Goal: Complete application form: Complete application form

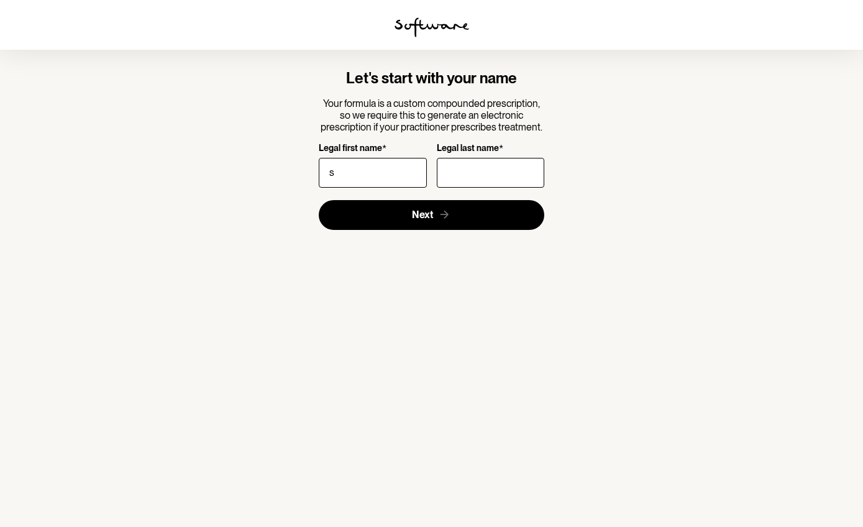
type input "s"
click at [455, 177] on input "Legal last name *" at bounding box center [491, 173] width 108 height 30
type input "f"
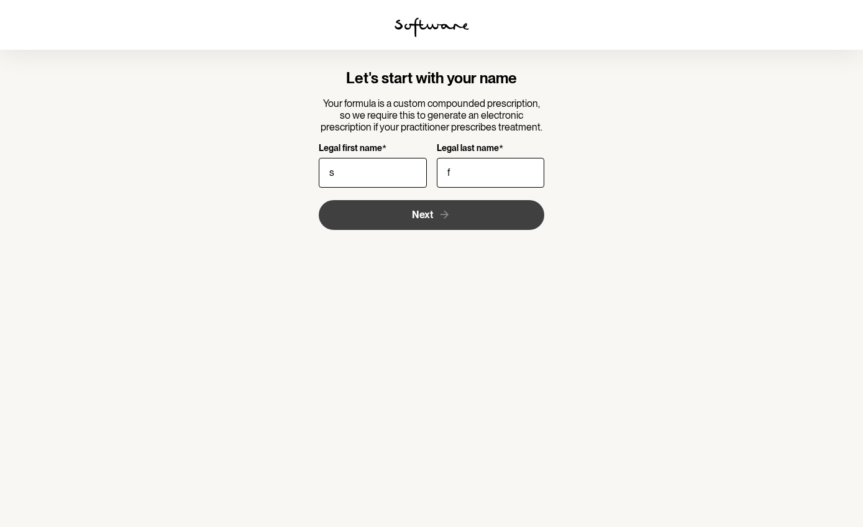
click at [444, 226] on button "Next" at bounding box center [432, 215] width 226 height 30
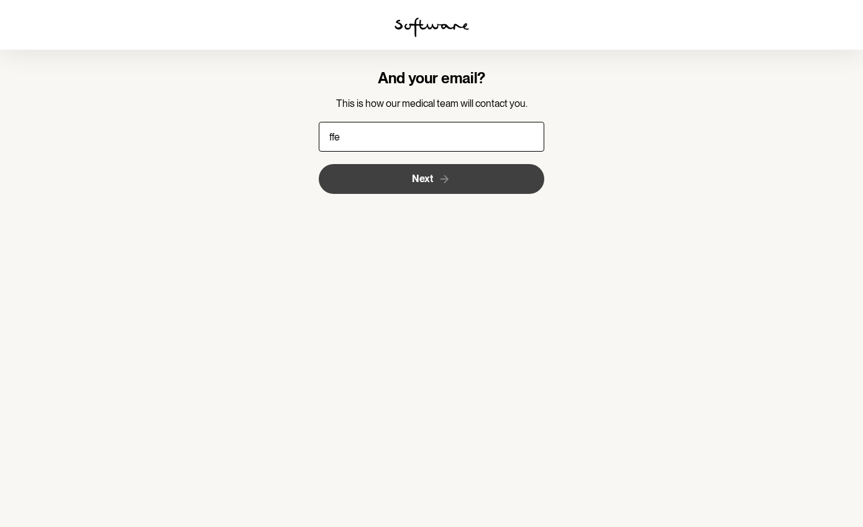
click at [431, 169] on button "Next" at bounding box center [432, 179] width 226 height 30
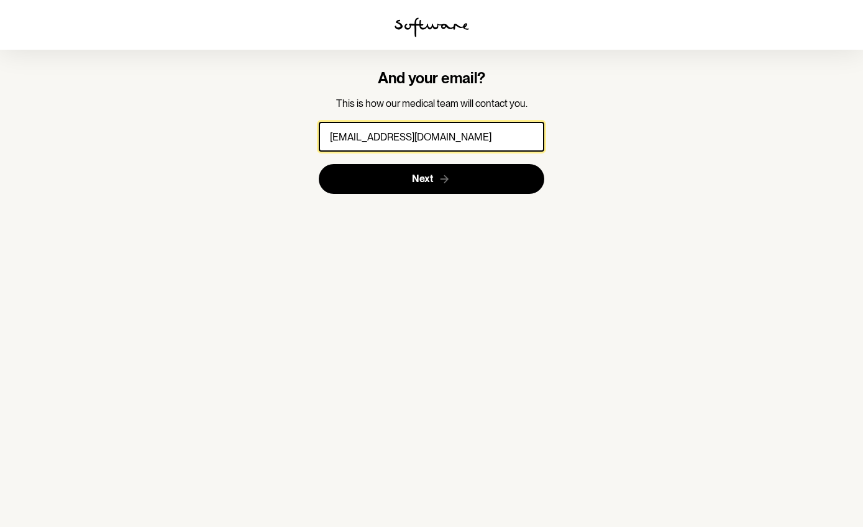
type input "[EMAIL_ADDRESS][DOMAIN_NAME]"
click at [431, 178] on button "Next" at bounding box center [432, 179] width 226 height 30
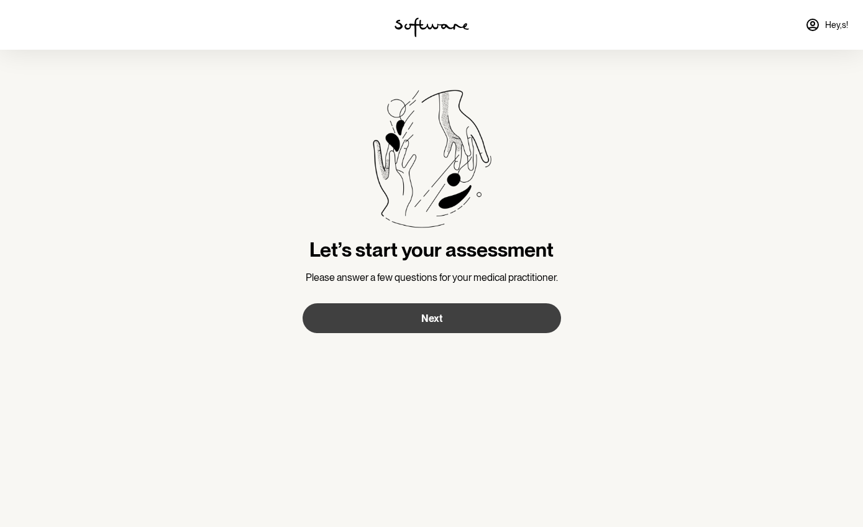
click at [450, 324] on button "Next" at bounding box center [432, 318] width 259 height 30
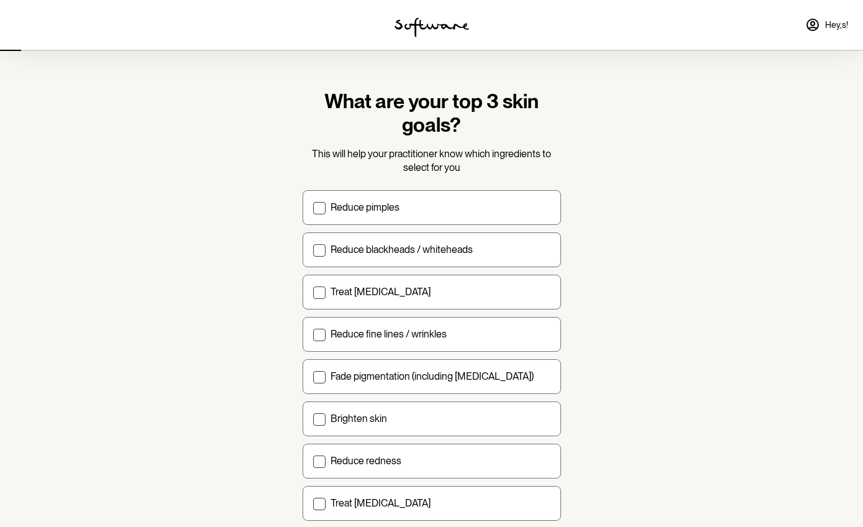
click at [440, 224] on div "Reduce pimples Reduce blackheads / whiteheads Treat [MEDICAL_DATA] Reduce fine …" at bounding box center [432, 355] width 259 height 331
click at [447, 214] on label "Reduce pimples" at bounding box center [432, 207] width 259 height 35
click at [313, 208] on input "Reduce pimples" at bounding box center [313, 207] width 1 height 1
checkbox input "true"
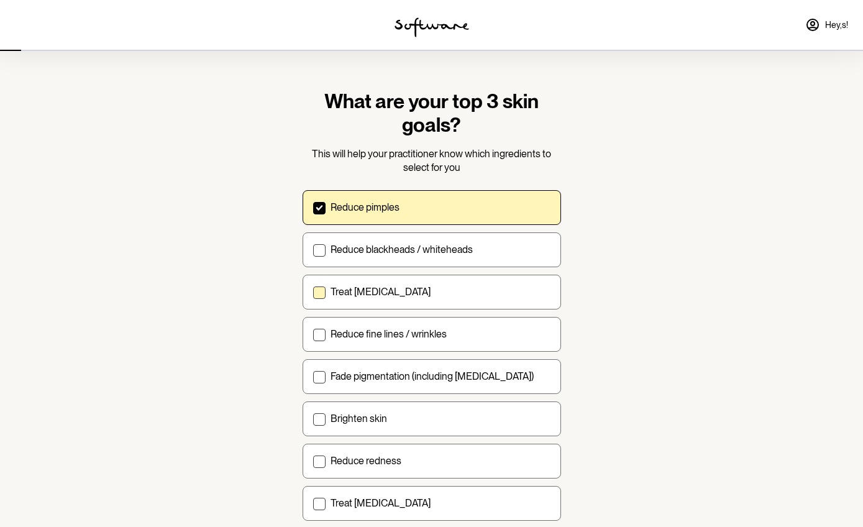
click at [444, 283] on label "Treat [MEDICAL_DATA]" at bounding box center [432, 292] width 259 height 35
click at [313, 292] on input "Treat [MEDICAL_DATA]" at bounding box center [313, 292] width 1 height 1
checkbox input "true"
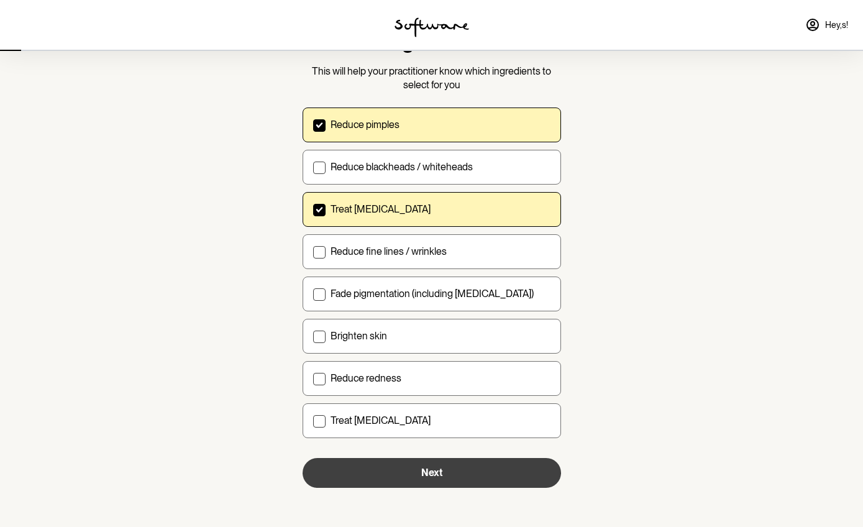
scroll to position [82, 0]
click at [426, 474] on span "Next" at bounding box center [431, 473] width 21 height 12
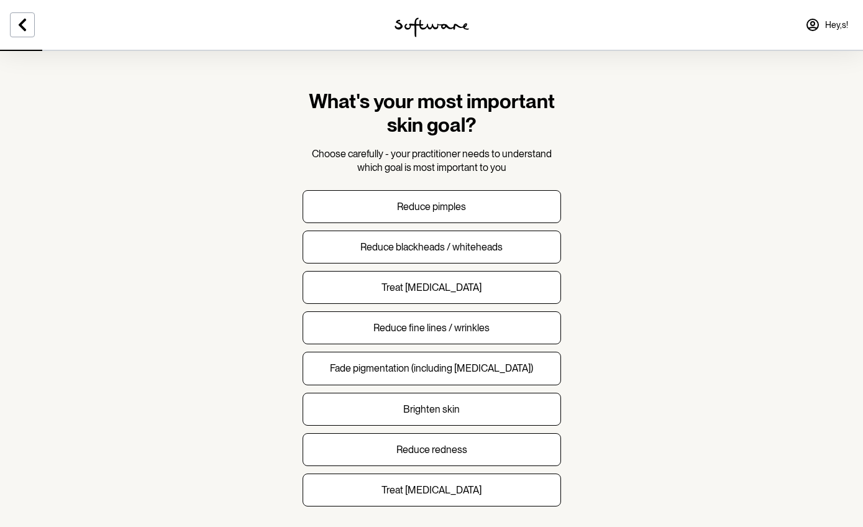
click at [434, 305] on div "Reduce pimples Reduce blackheads / whiteheads Treat [MEDICAL_DATA] Reduce fine …" at bounding box center [432, 348] width 259 height 317
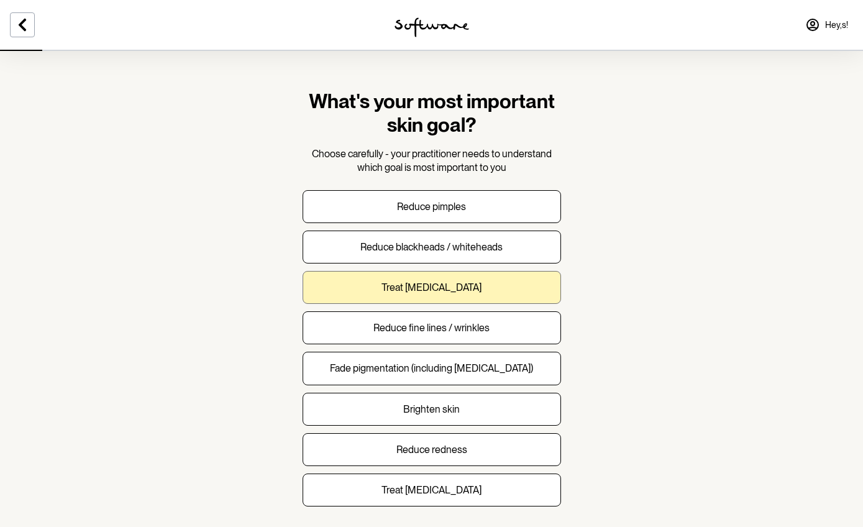
click at [446, 286] on p "Treat [MEDICAL_DATA]" at bounding box center [432, 288] width 100 height 12
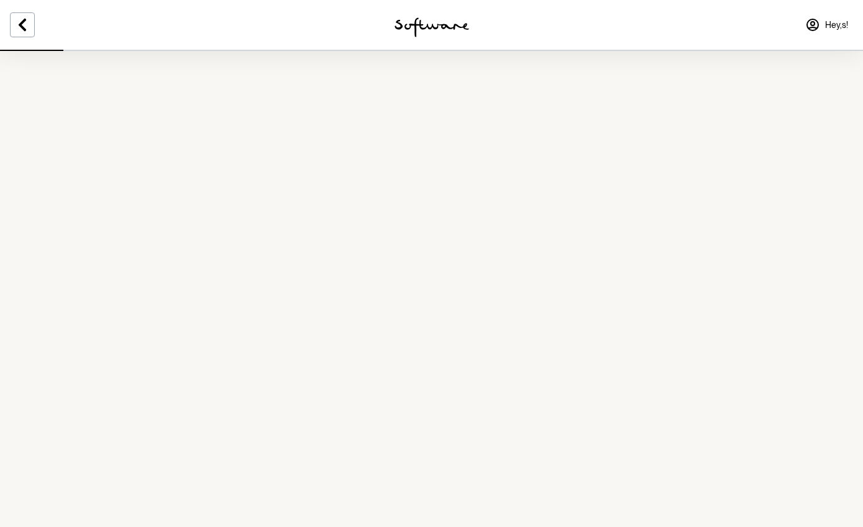
click at [443, 328] on section "What's your most important skin goal? Choose carefully - your practitioner need…" at bounding box center [431, 283] width 863 height 566
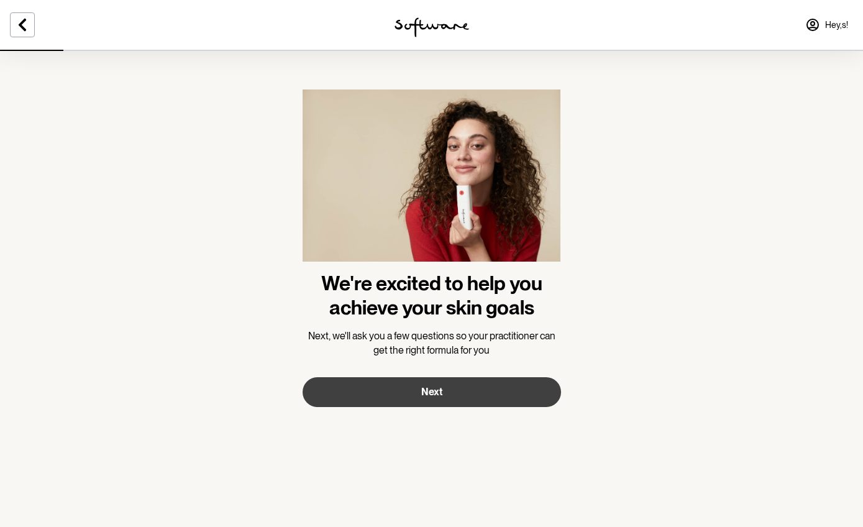
click at [413, 401] on button "Next" at bounding box center [432, 392] width 259 height 30
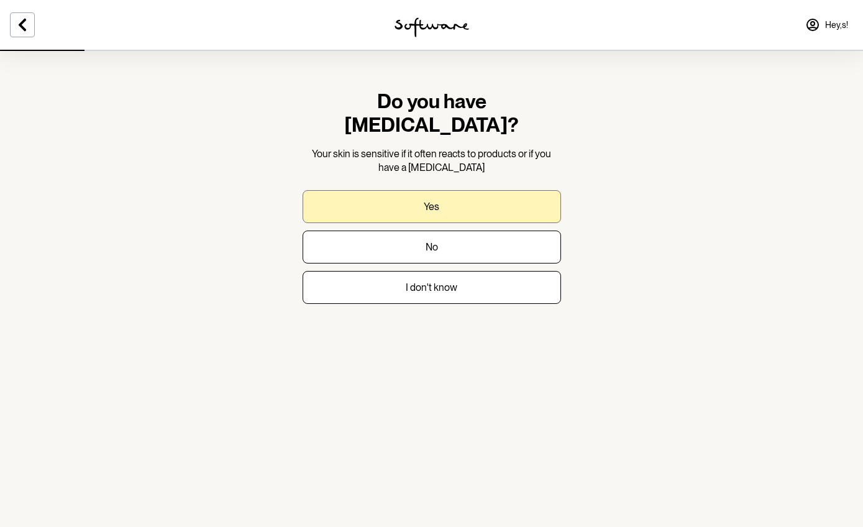
click at [460, 190] on button "Yes" at bounding box center [432, 206] width 259 height 33
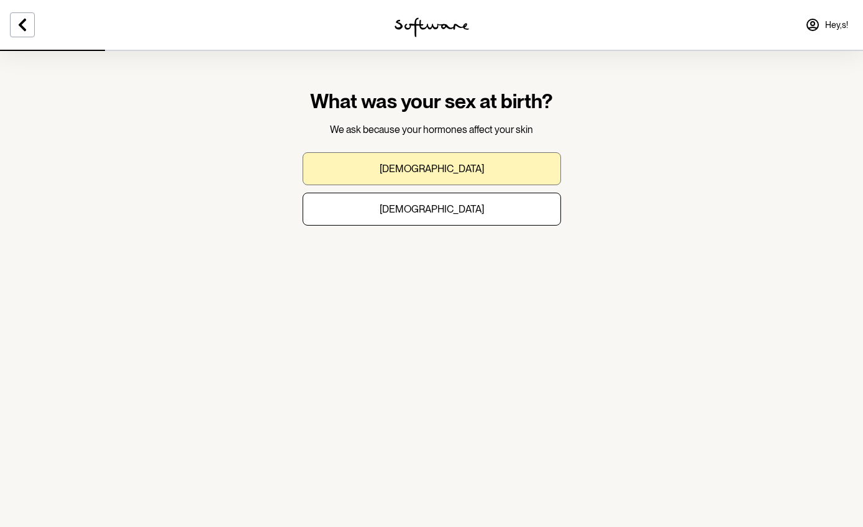
click at [477, 162] on button "[DEMOGRAPHIC_DATA]" at bounding box center [432, 168] width 259 height 33
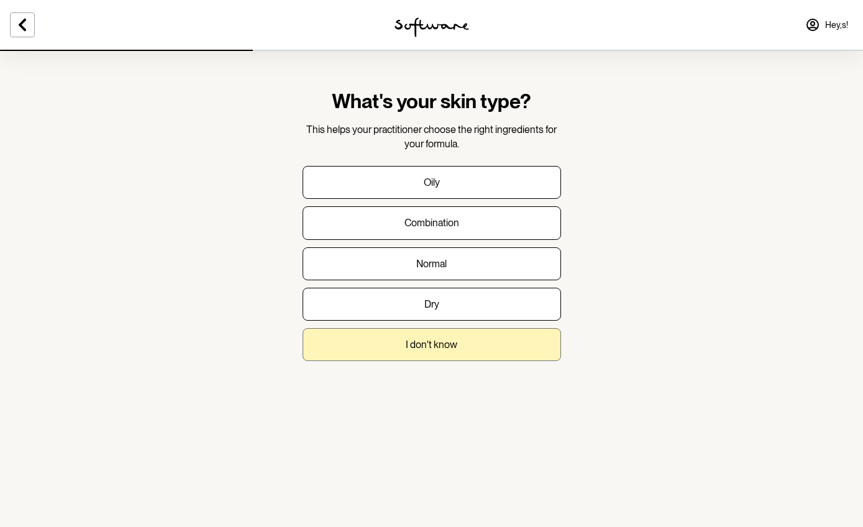
click at [433, 334] on button "I don't know" at bounding box center [432, 344] width 259 height 33
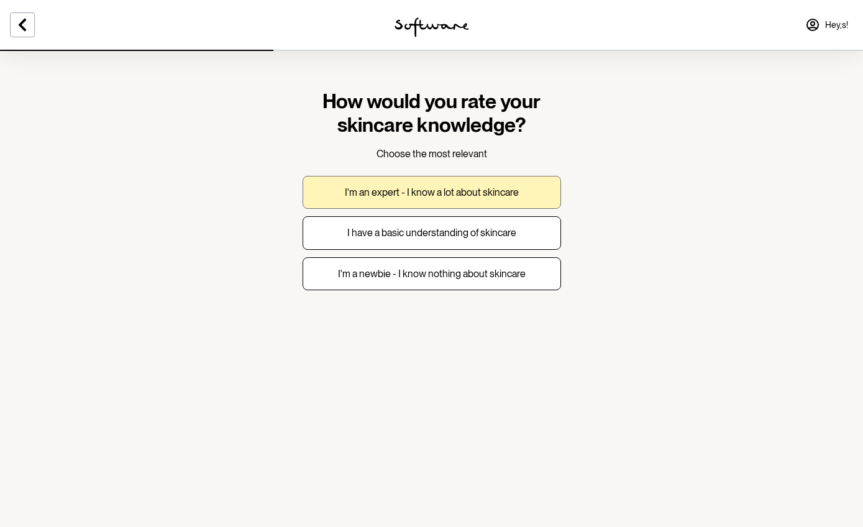
click at [421, 200] on button "I'm an expert - I know a lot about skincare" at bounding box center [432, 192] width 259 height 33
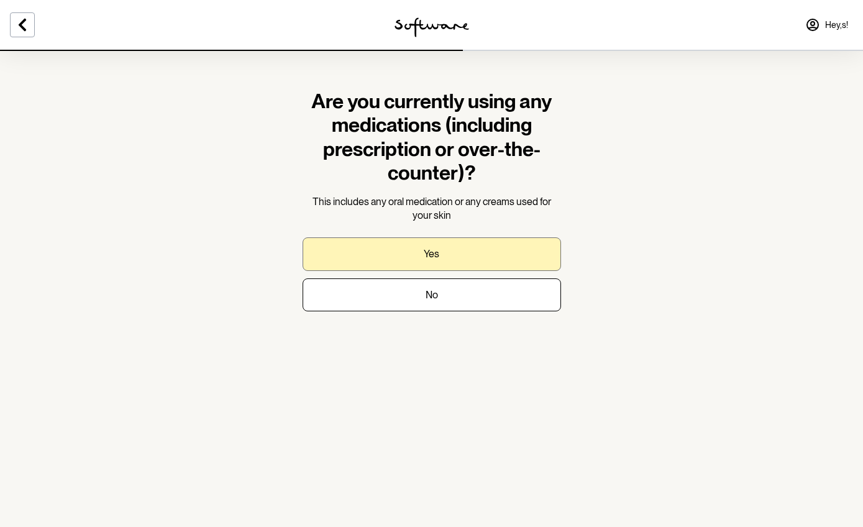
click at [401, 256] on button "Yes" at bounding box center [432, 253] width 259 height 33
